Goal: Check status

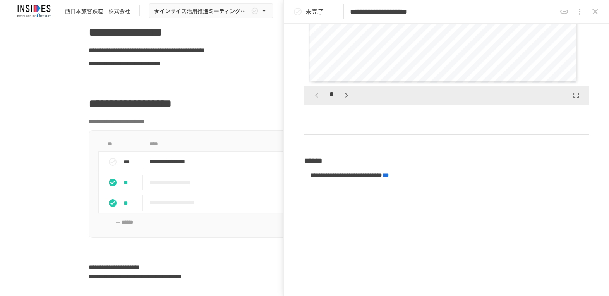
scroll to position [172, 0]
click at [231, 73] on p at bounding box center [305, 76] width 432 height 10
click at [591, 11] on icon "close drawer" at bounding box center [594, 11] width 9 height 9
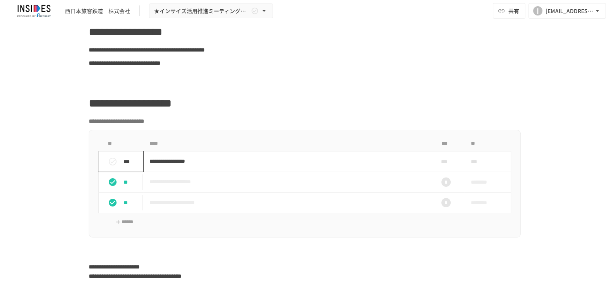
click at [109, 160] on icon "status" at bounding box center [113, 162] width 8 height 8
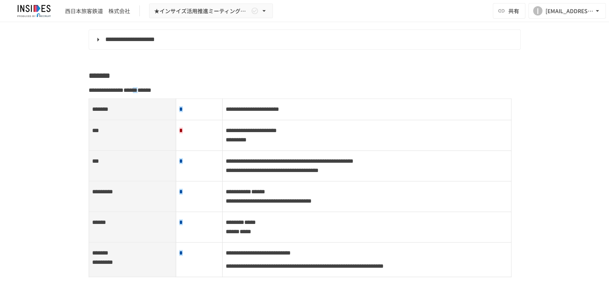
scroll to position [1032, 0]
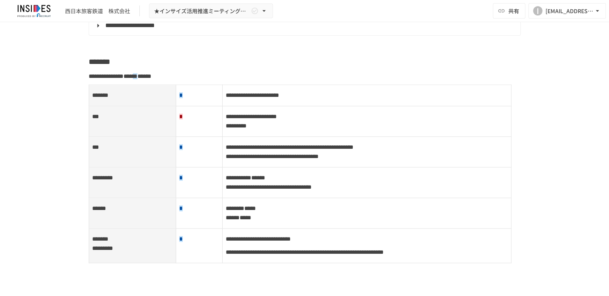
click at [370, 100] on p "**********" at bounding box center [367, 95] width 282 height 10
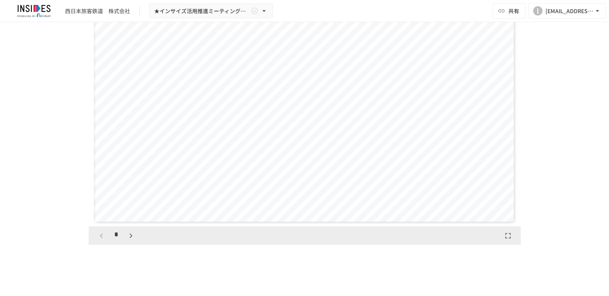
scroll to position [1591, 0]
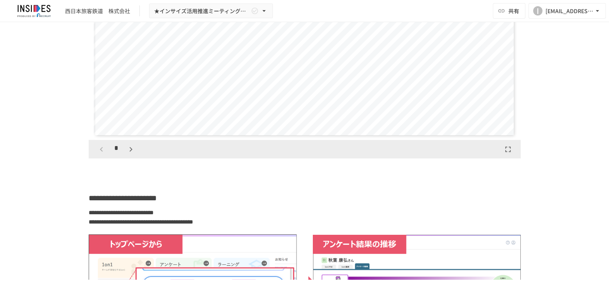
click at [127, 154] on icon "button" at bounding box center [130, 148] width 9 height 9
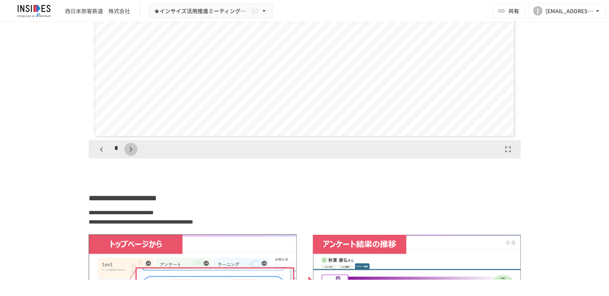
click at [127, 154] on icon "button" at bounding box center [130, 148] width 9 height 9
click at [127, 156] on div "*" at bounding box center [116, 148] width 43 height 13
click at [125, 156] on div "*" at bounding box center [116, 148] width 43 height 13
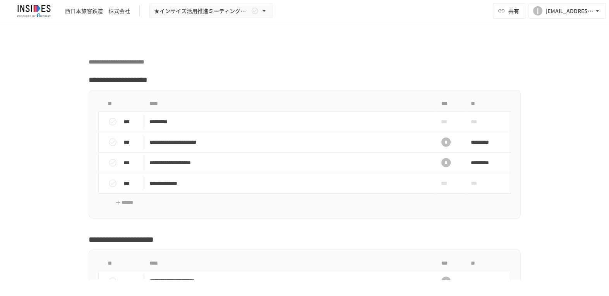
scroll to position [2580, 0]
click at [109, 146] on icon "status" at bounding box center [113, 142] width 8 height 8
click at [109, 166] on icon "status" at bounding box center [113, 162] width 8 height 8
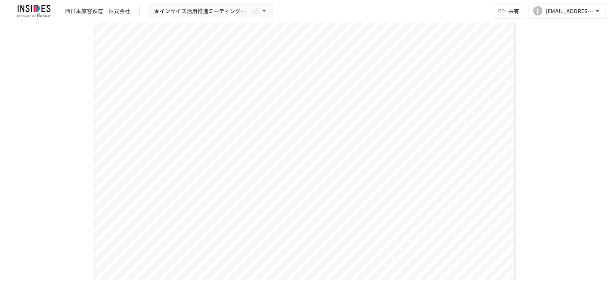
scroll to position [1419, 0]
